Goal: Information Seeking & Learning: Learn about a topic

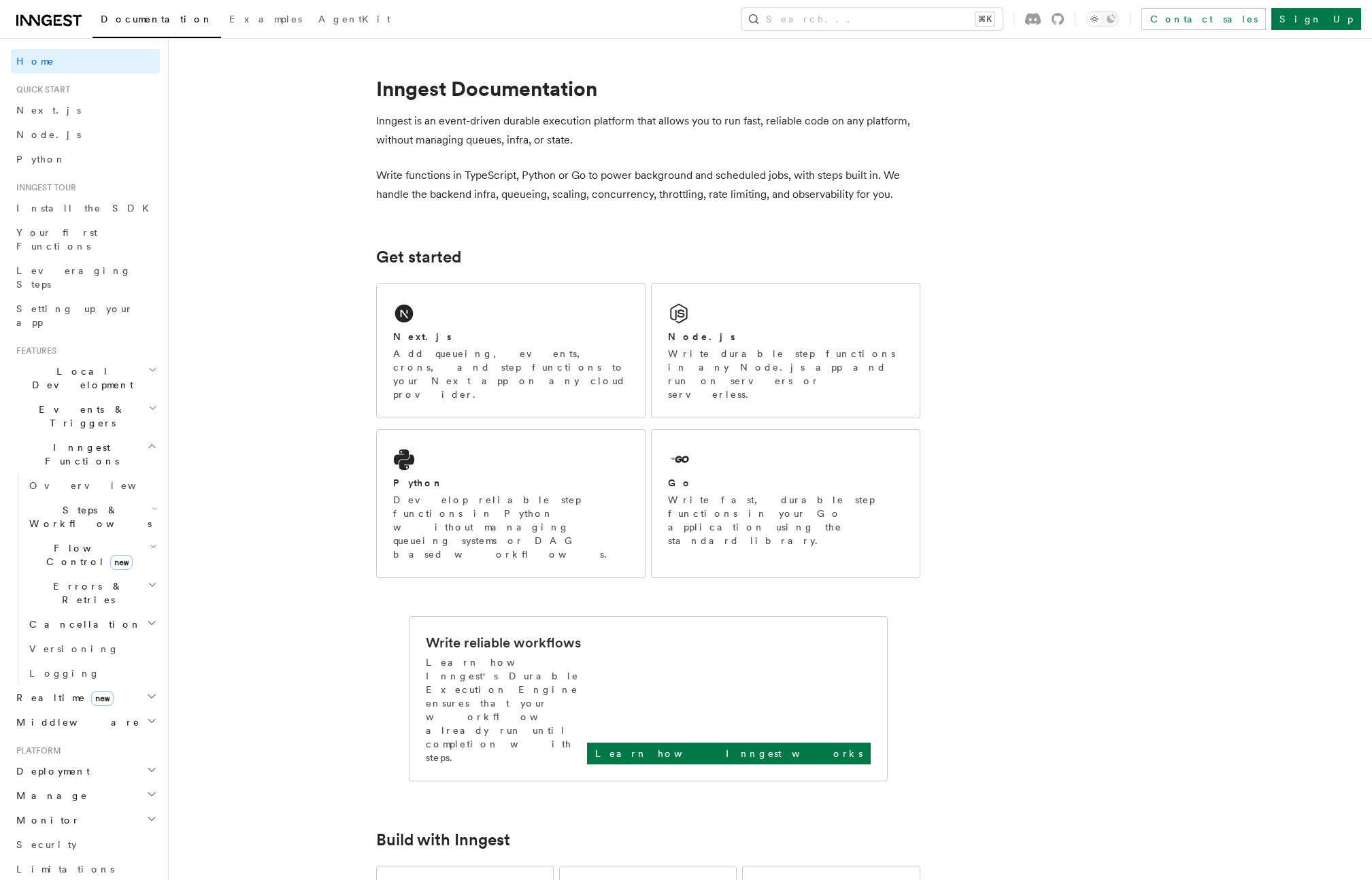
click at [948, 12] on button "Search... ⌘K" at bounding box center [872, 19] width 262 height 21
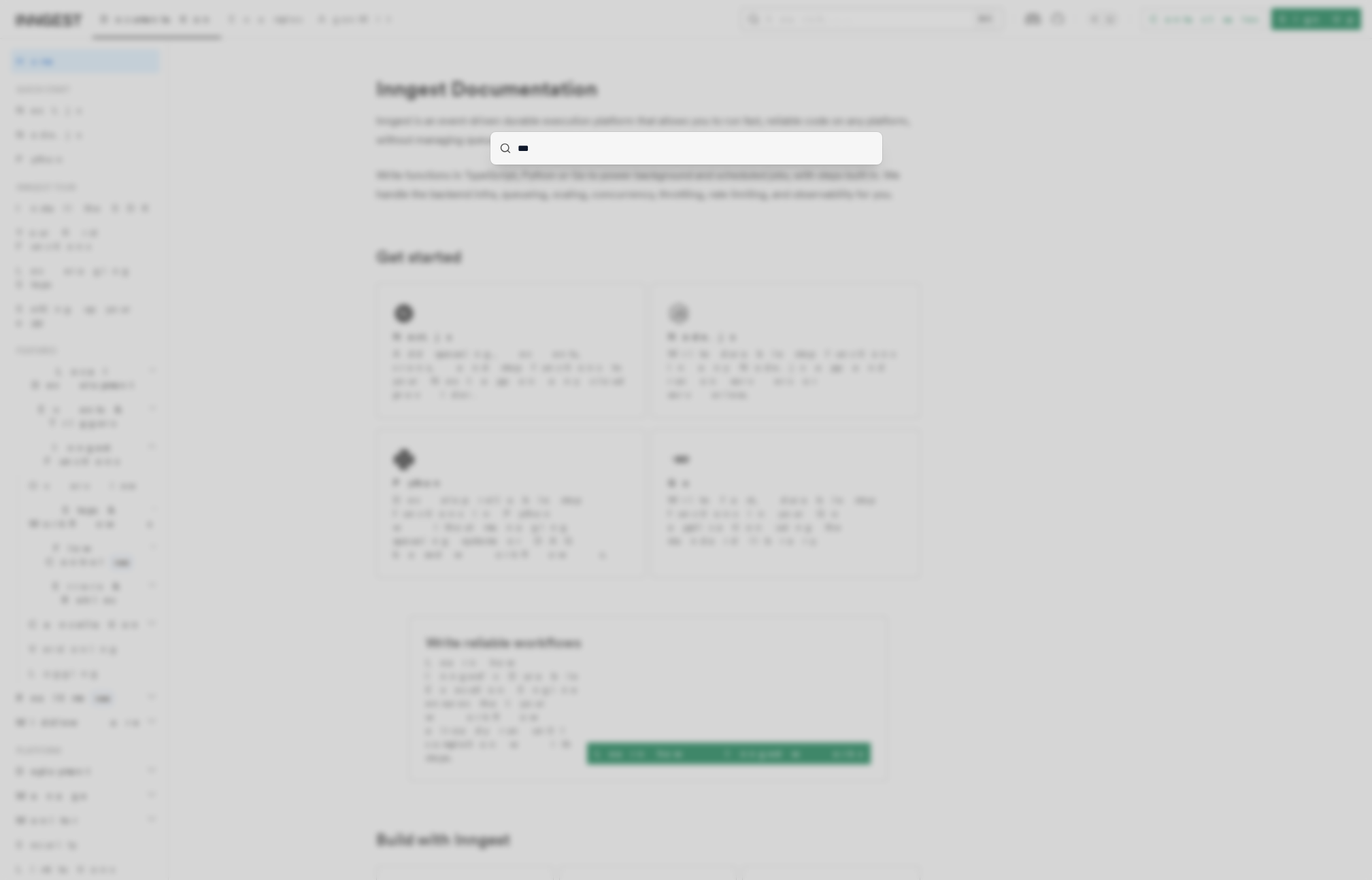
type input "****"
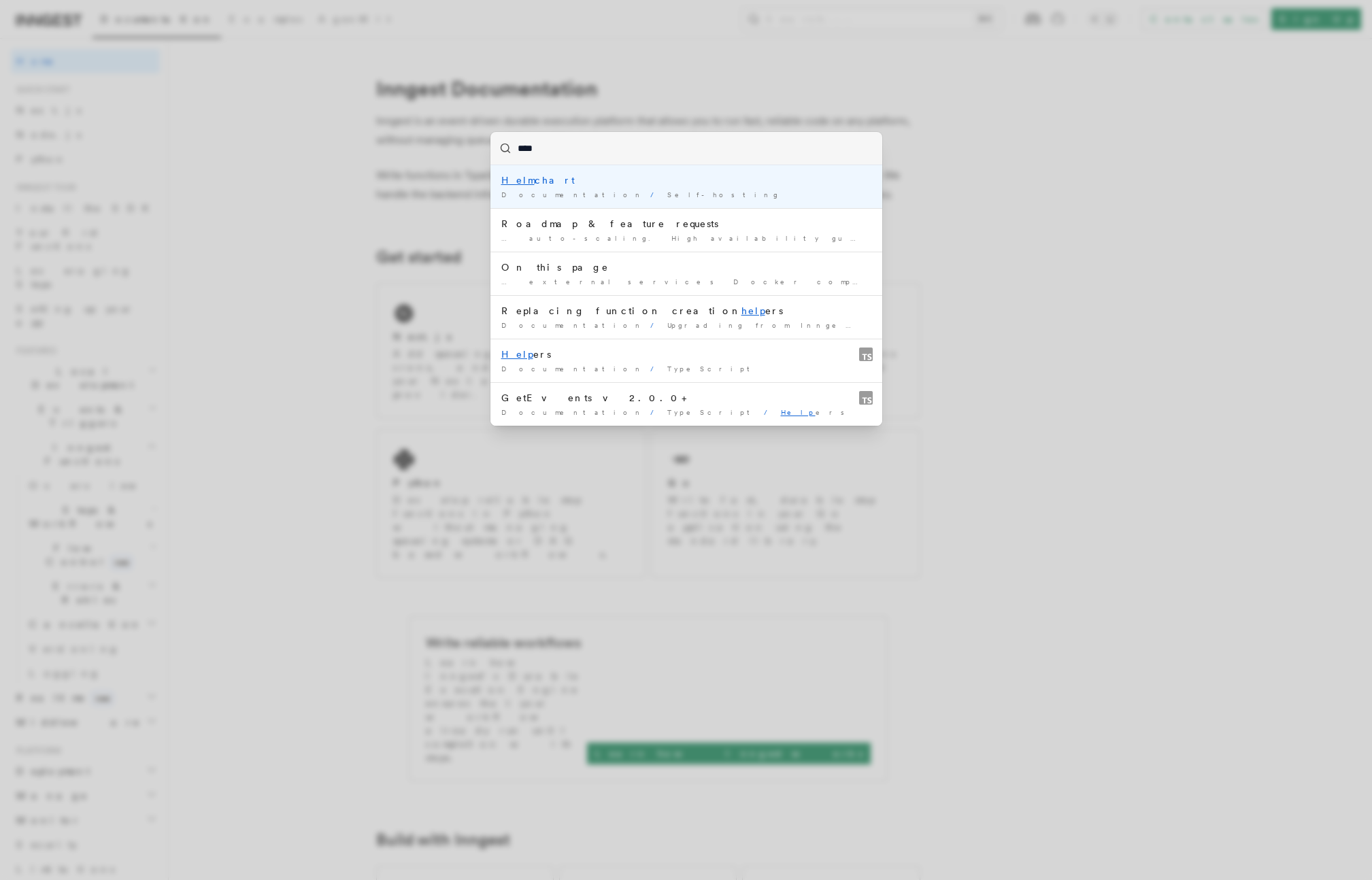
click at [522, 179] on mark "Helm" at bounding box center [518, 180] width 33 height 11
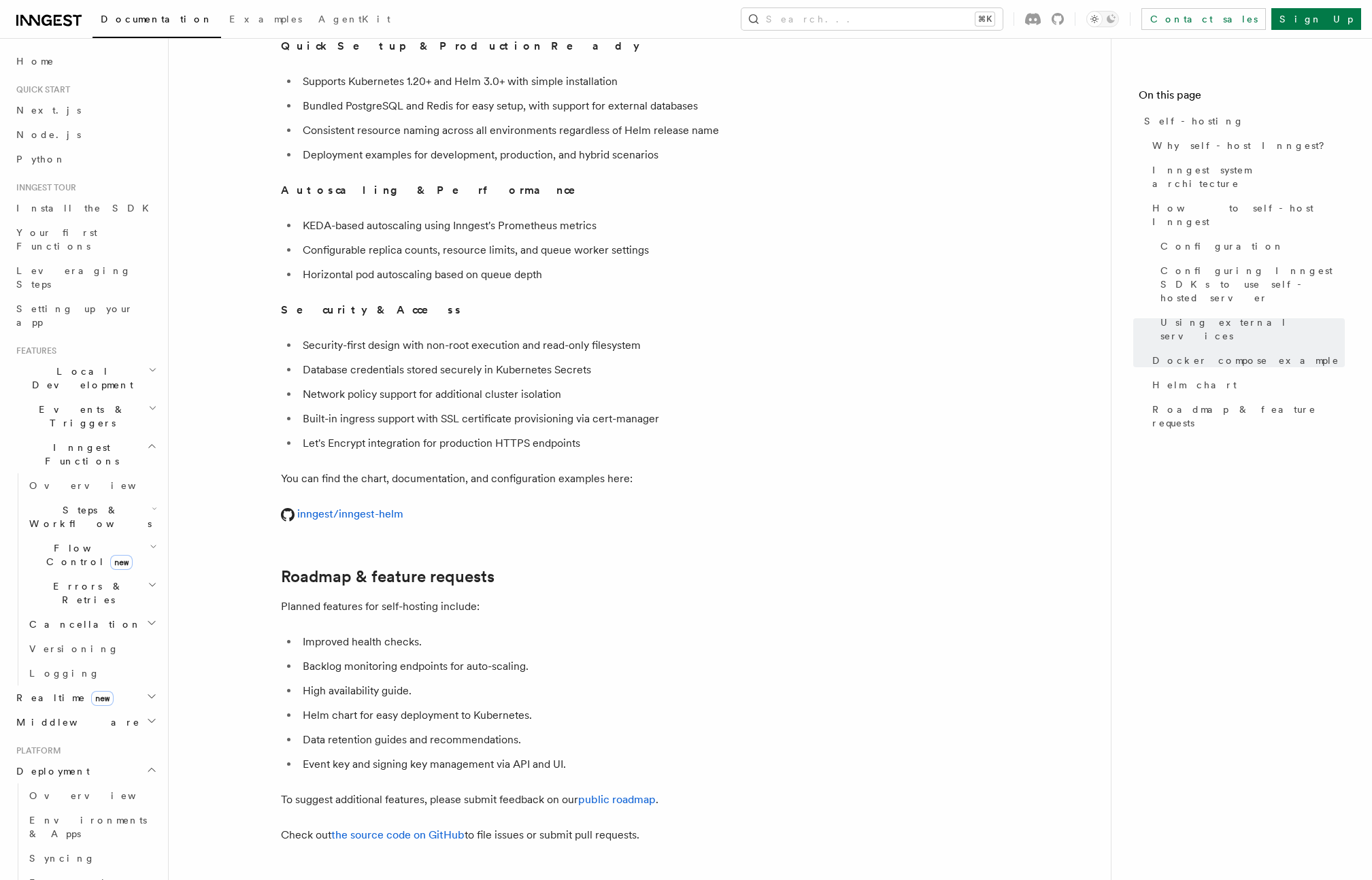
scroll to position [4746, 0]
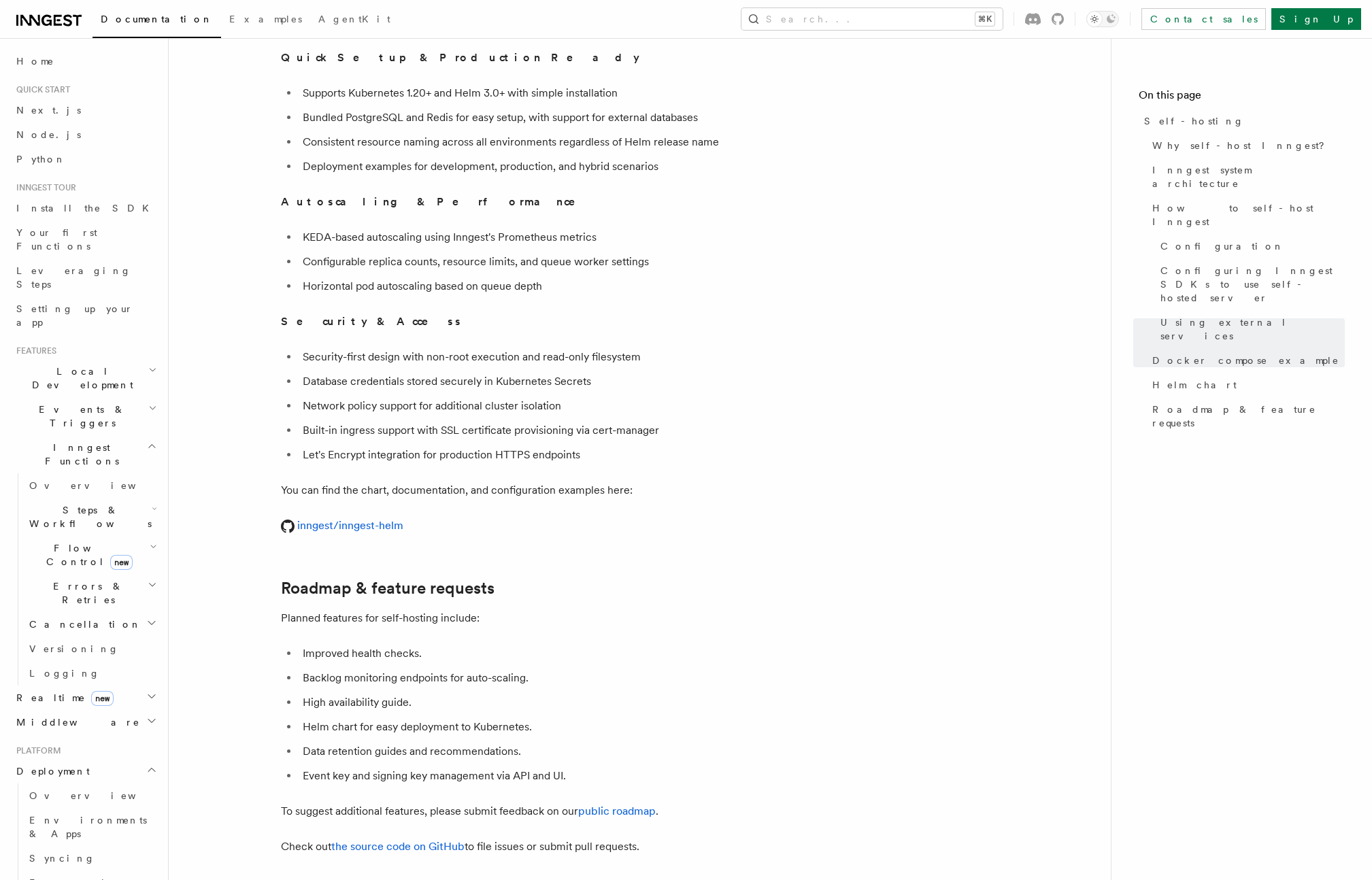
click at [498, 609] on p "Planned features for self-hosting include:" at bounding box center [552, 618] width 544 height 19
click at [358, 516] on p "inngest/inngest-helm" at bounding box center [552, 525] width 544 height 19
click at [321, 519] on link "inngest/inngest-helm" at bounding box center [342, 525] width 122 height 13
